Goal: Find specific page/section: Find specific page/section

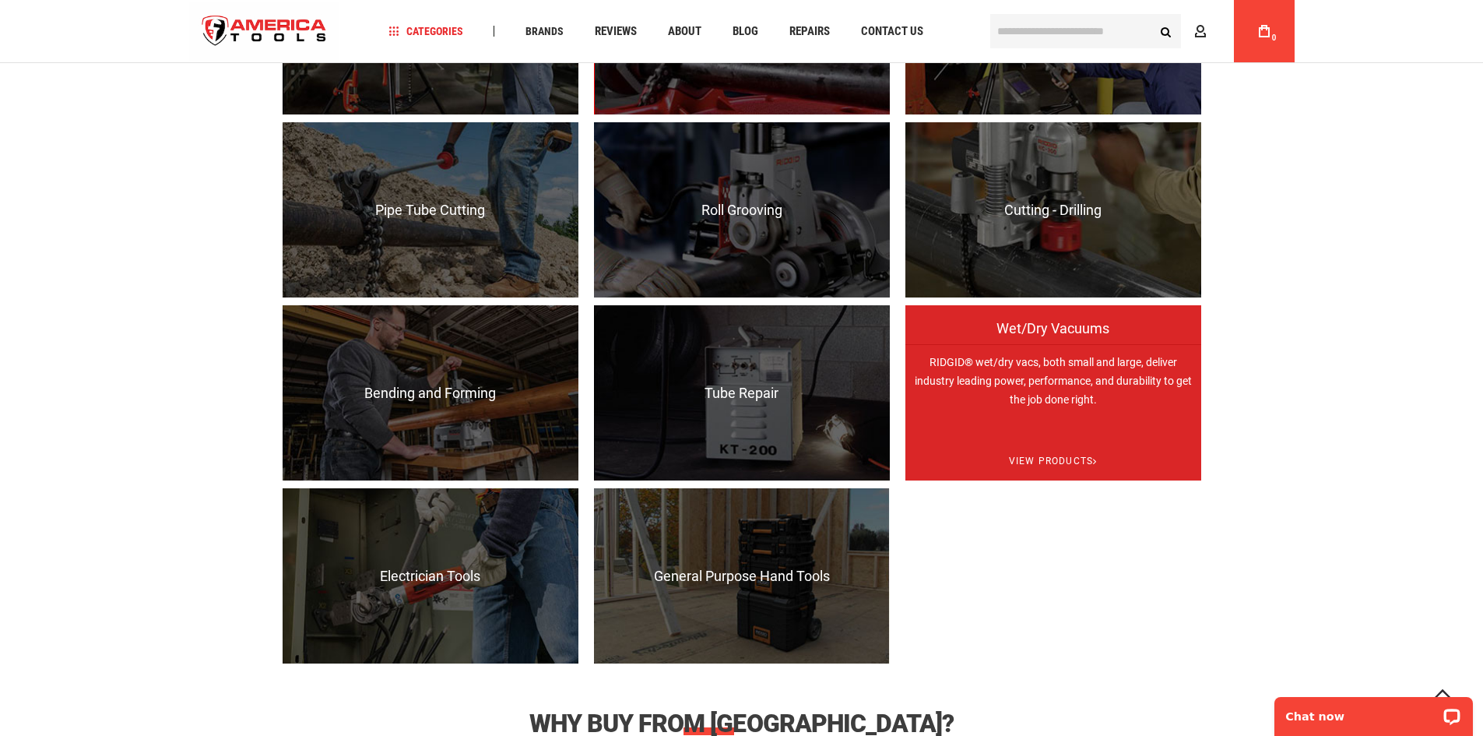
scroll to position [1479, 0]
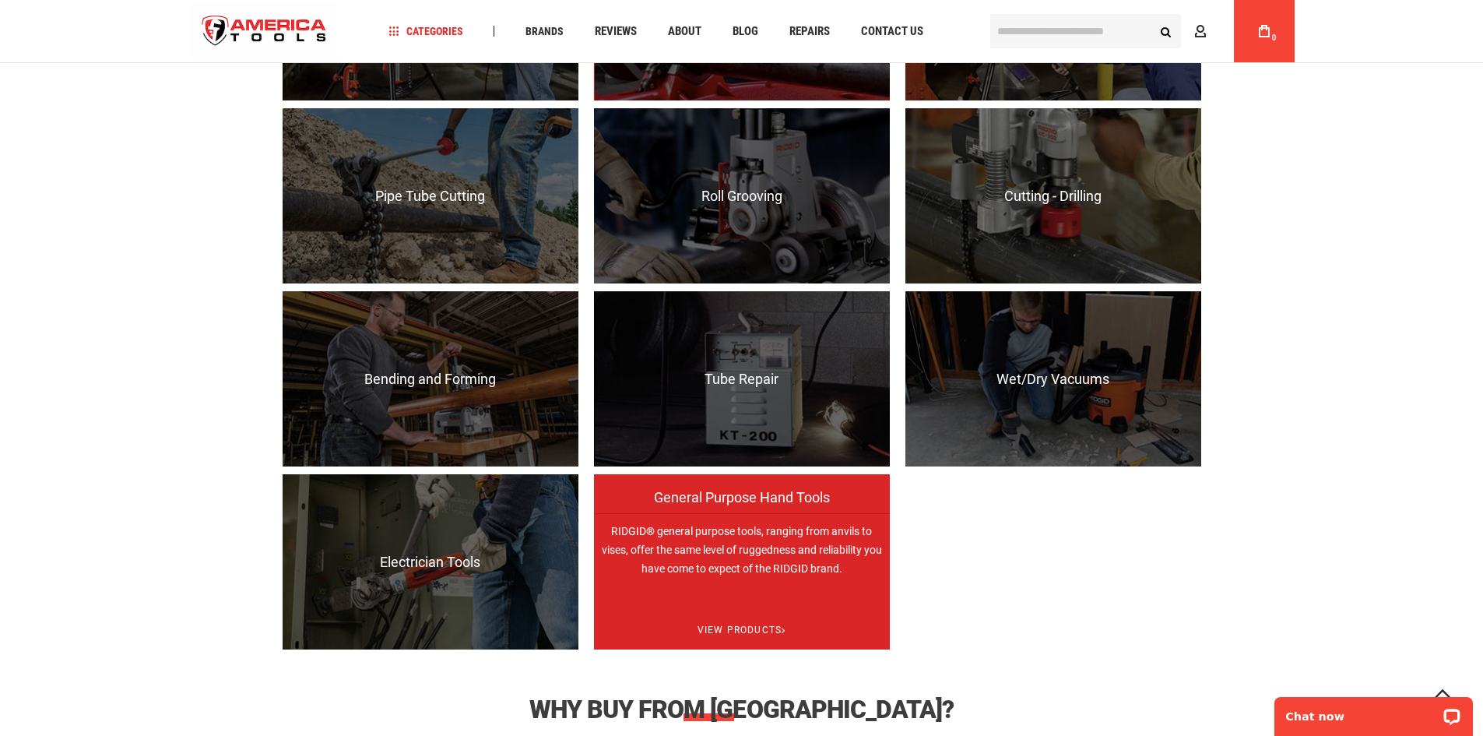
click at [780, 571] on p "RIDGID® general purpose tools, ranging from anvils to vises, offer the same lev…" at bounding box center [742, 600] width 296 height 175
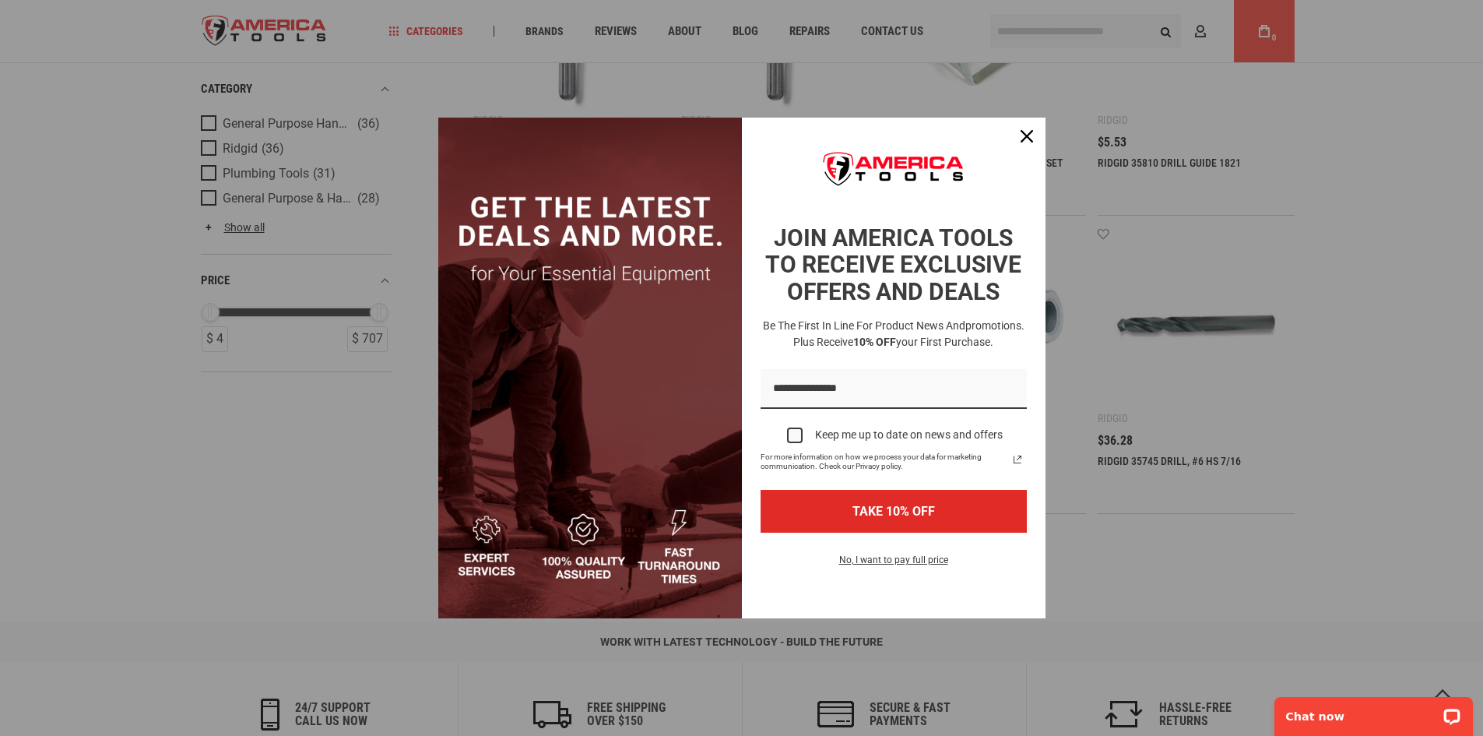
scroll to position [1401, 0]
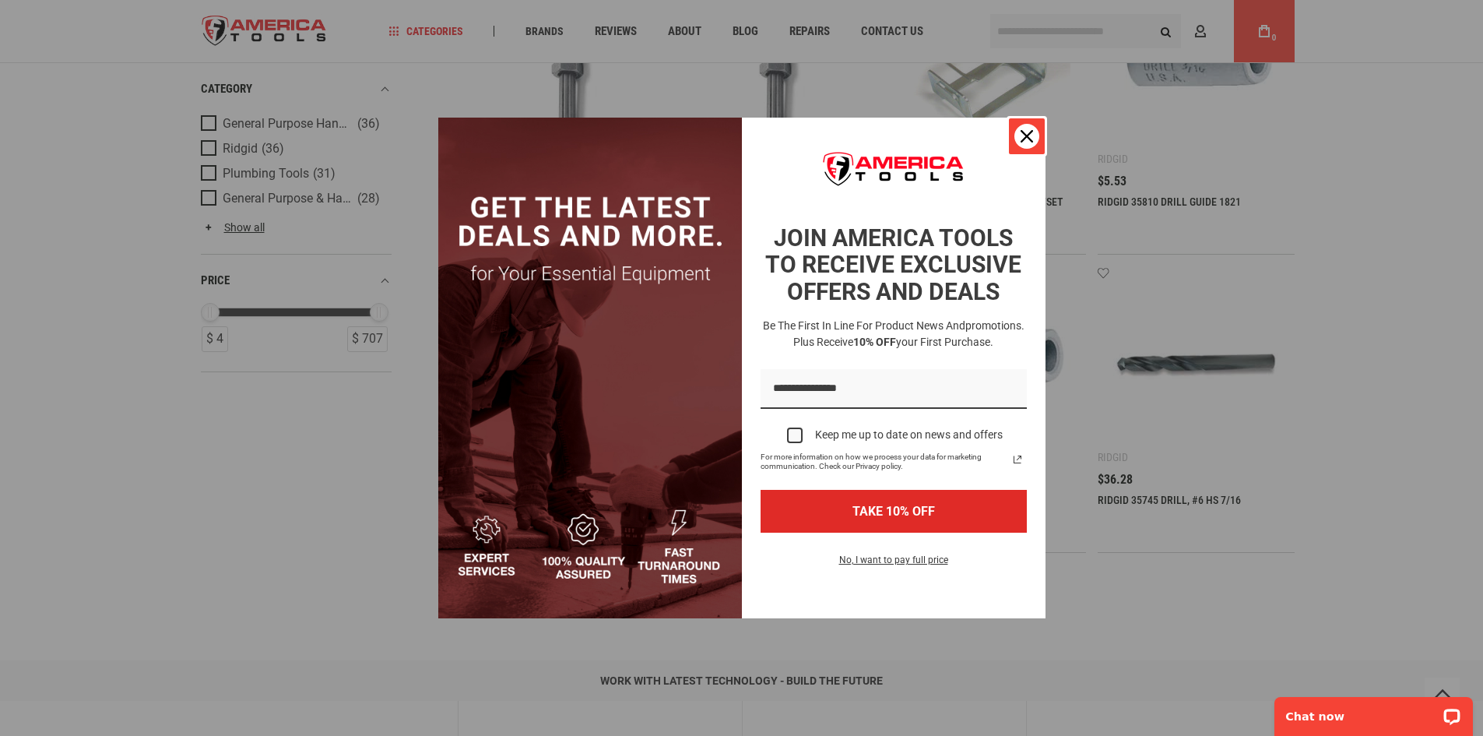
click at [1022, 132] on icon "close icon" at bounding box center [1027, 136] width 12 height 12
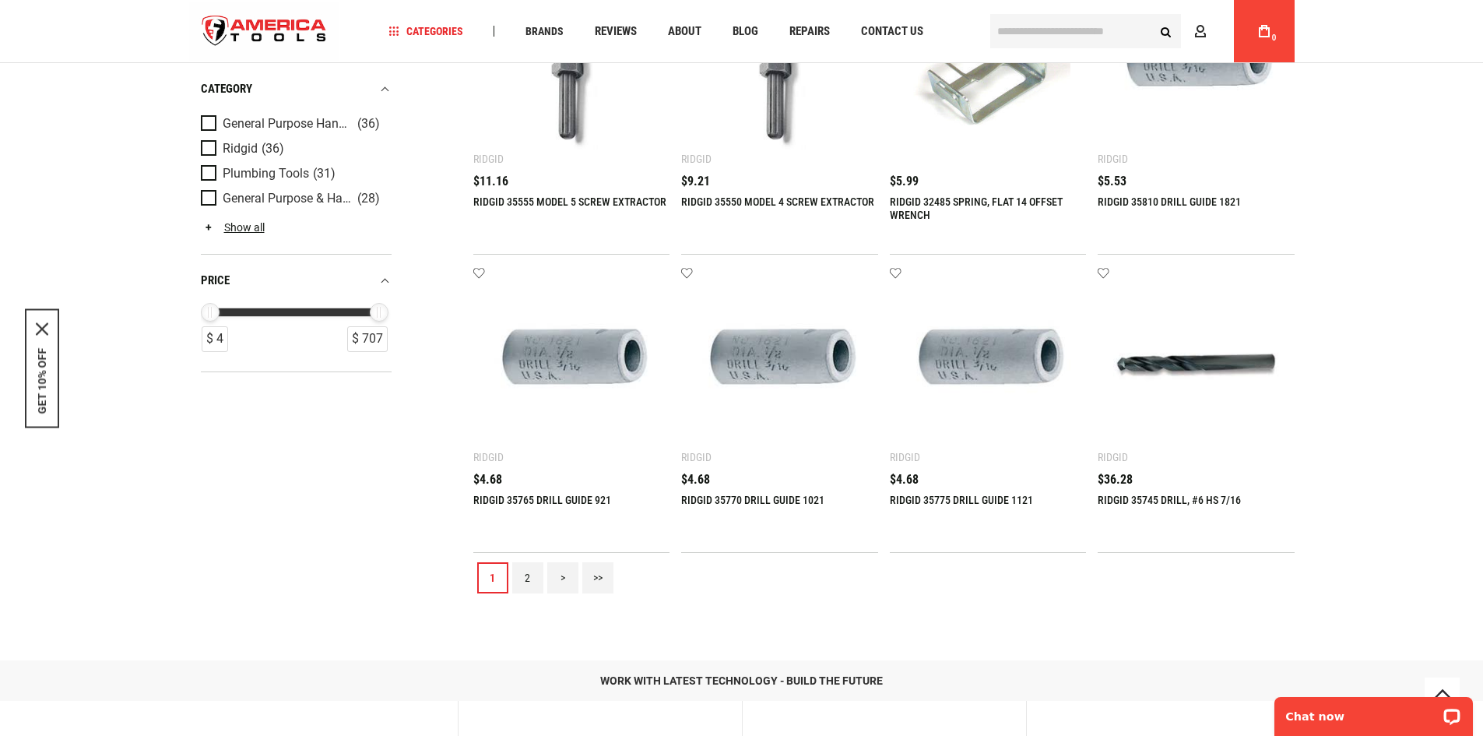
click at [599, 576] on link ">>" at bounding box center [597, 577] width 31 height 31
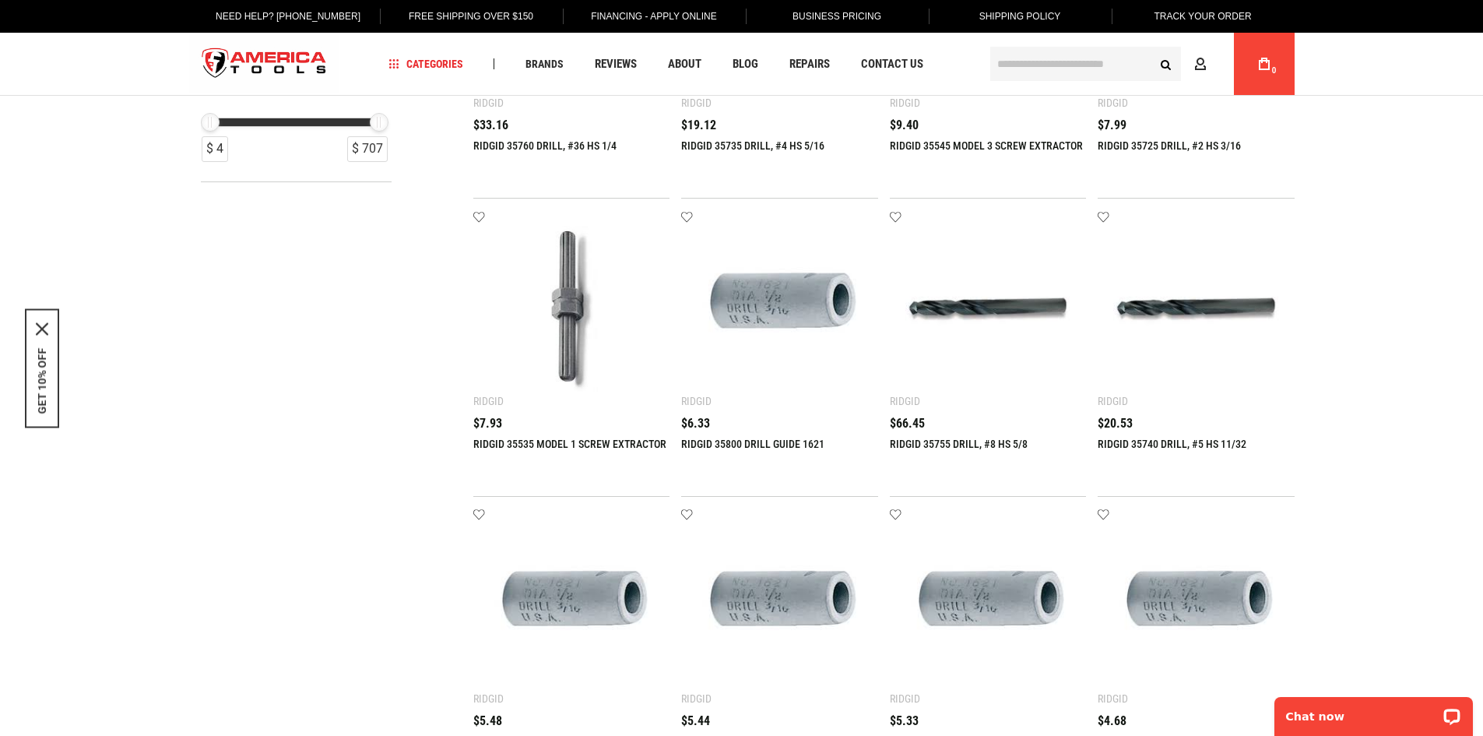
scroll to position [0, 0]
